Goal: Transaction & Acquisition: Download file/media

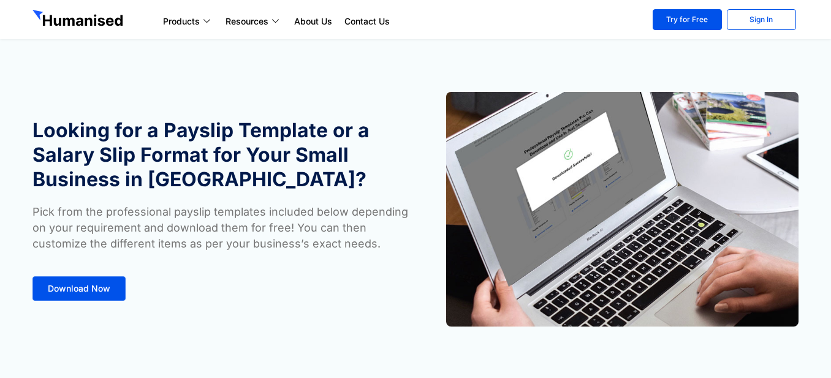
drag, startPoint x: 0, startPoint y: 0, endPoint x: 834, endPoint y: 67, distance: 837.0
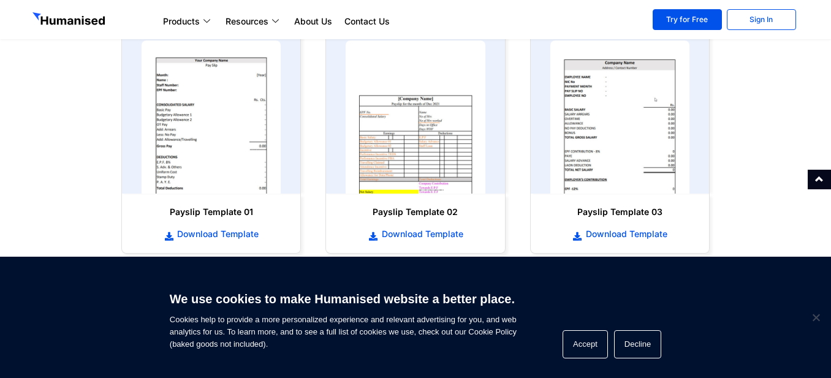
scroll to position [625, 0]
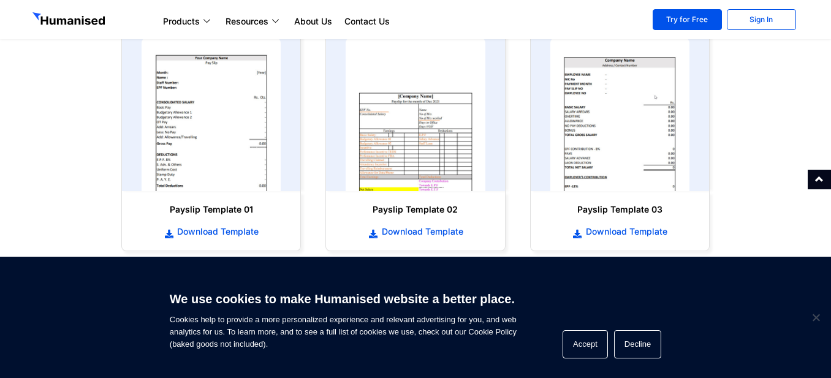
drag, startPoint x: 834, startPoint y: 67, endPoint x: 836, endPoint y: 226, distance: 158.8
click at [831, 226] on html "Products Payroll Process staff payroll on time accurately with Humanised Payrol…" at bounding box center [415, 104] width 831 height 1458
click at [227, 213] on h6 "Payslip Template 01" at bounding box center [211, 210] width 154 height 12
click at [624, 234] on span "Download Template" at bounding box center [625, 232] width 85 height 12
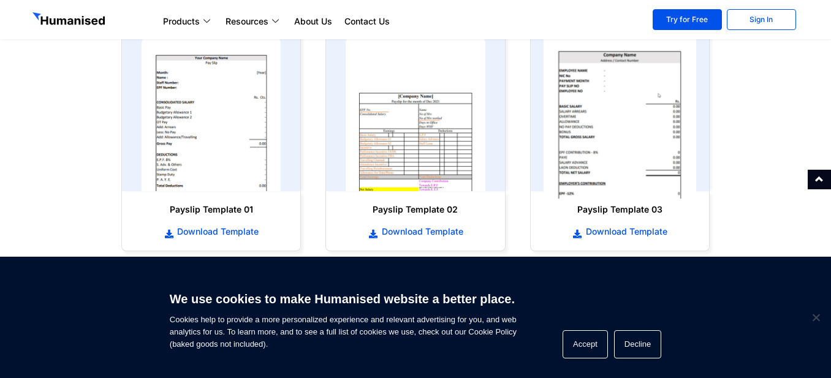
click at [628, 123] on img at bounding box center [619, 115] width 153 height 169
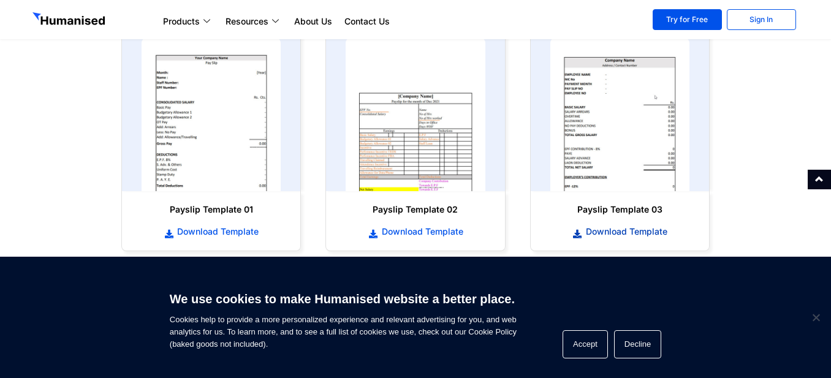
click at [615, 229] on span "Download Template" at bounding box center [625, 232] width 85 height 12
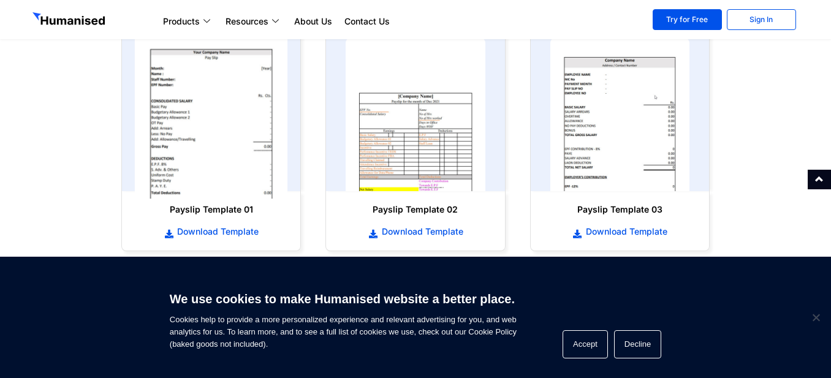
click at [213, 118] on img at bounding box center [211, 115] width 153 height 169
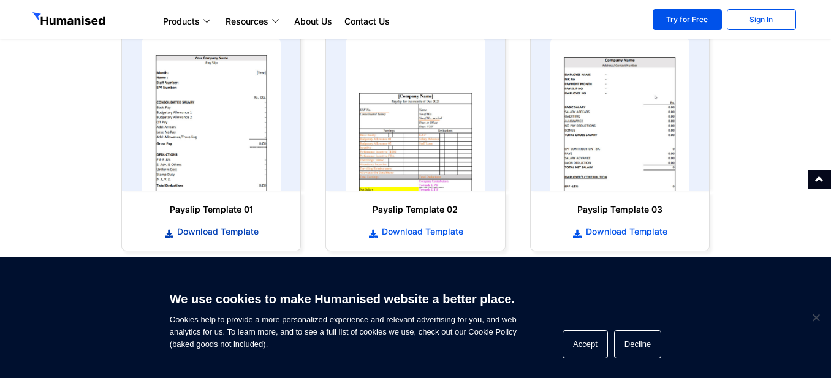
click at [183, 235] on span "Download Template" at bounding box center [216, 232] width 85 height 12
click at [673, 7] on section "Products Payroll Process staff payroll on time accurately with Humanised Payrol…" at bounding box center [415, 19] width 831 height 39
